Goal: Navigation & Orientation: Find specific page/section

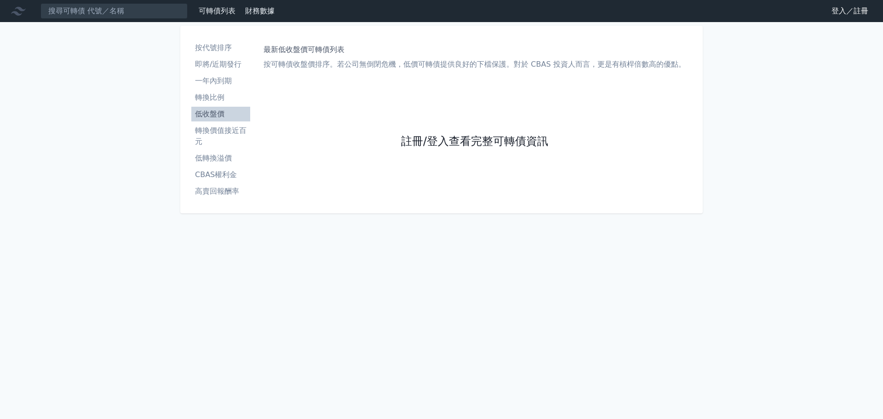
click at [442, 140] on link "註冊/登入查看完整可轉債資訊" at bounding box center [474, 141] width 147 height 15
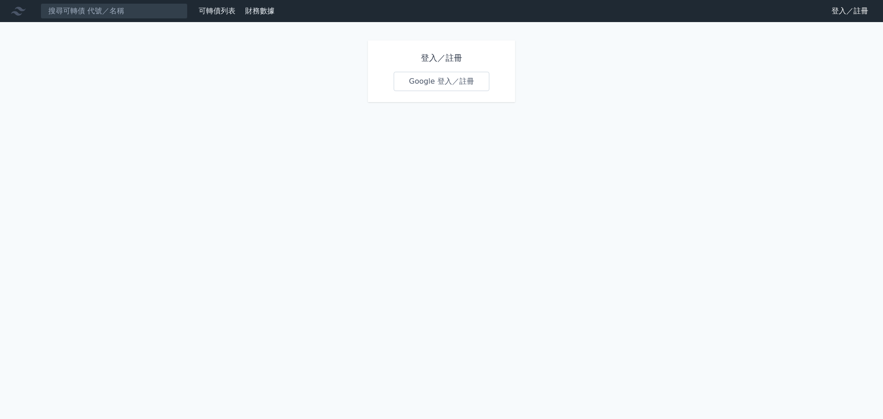
click at [456, 85] on link "Google 登入／註冊" at bounding box center [442, 81] width 96 height 19
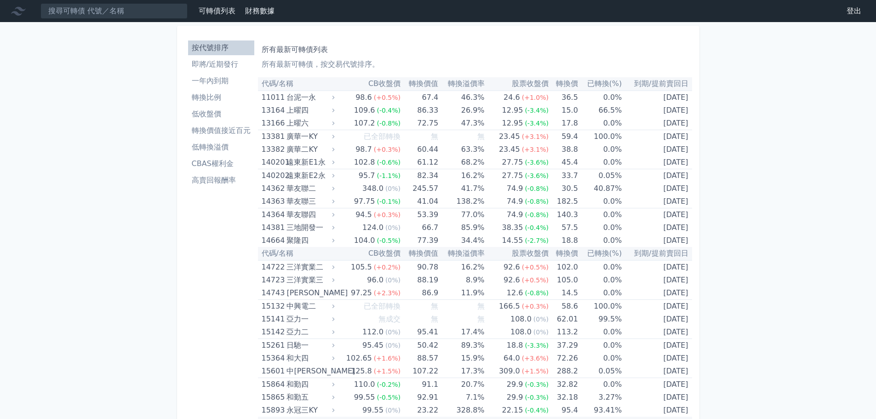
click at [216, 116] on li "低收盤價" at bounding box center [221, 114] width 66 height 11
